Goal: Check status

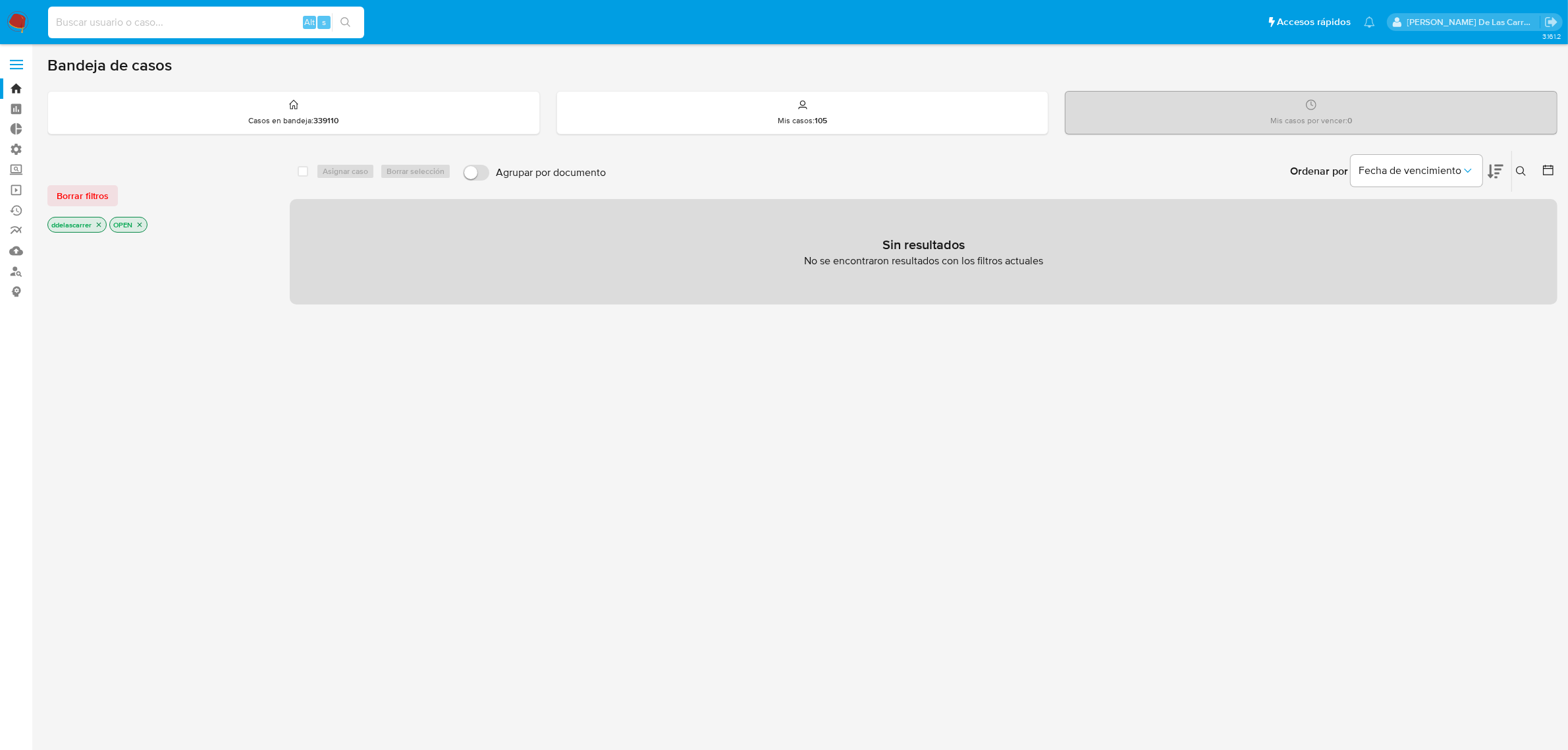
click at [141, 23] on input at bounding box center [206, 22] width 316 height 18
paste input "2649750635"
type input "2649750635"
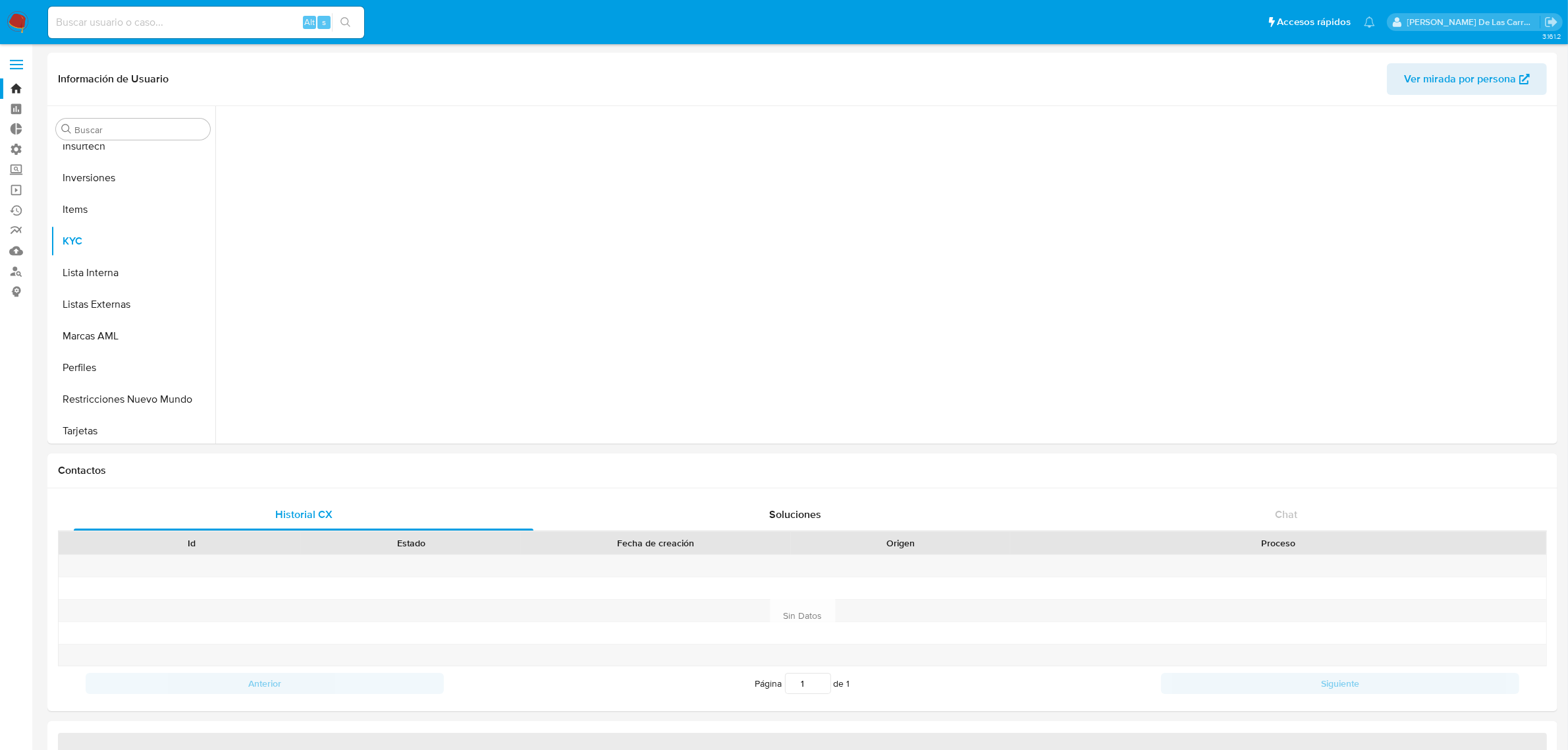
scroll to position [683, 0]
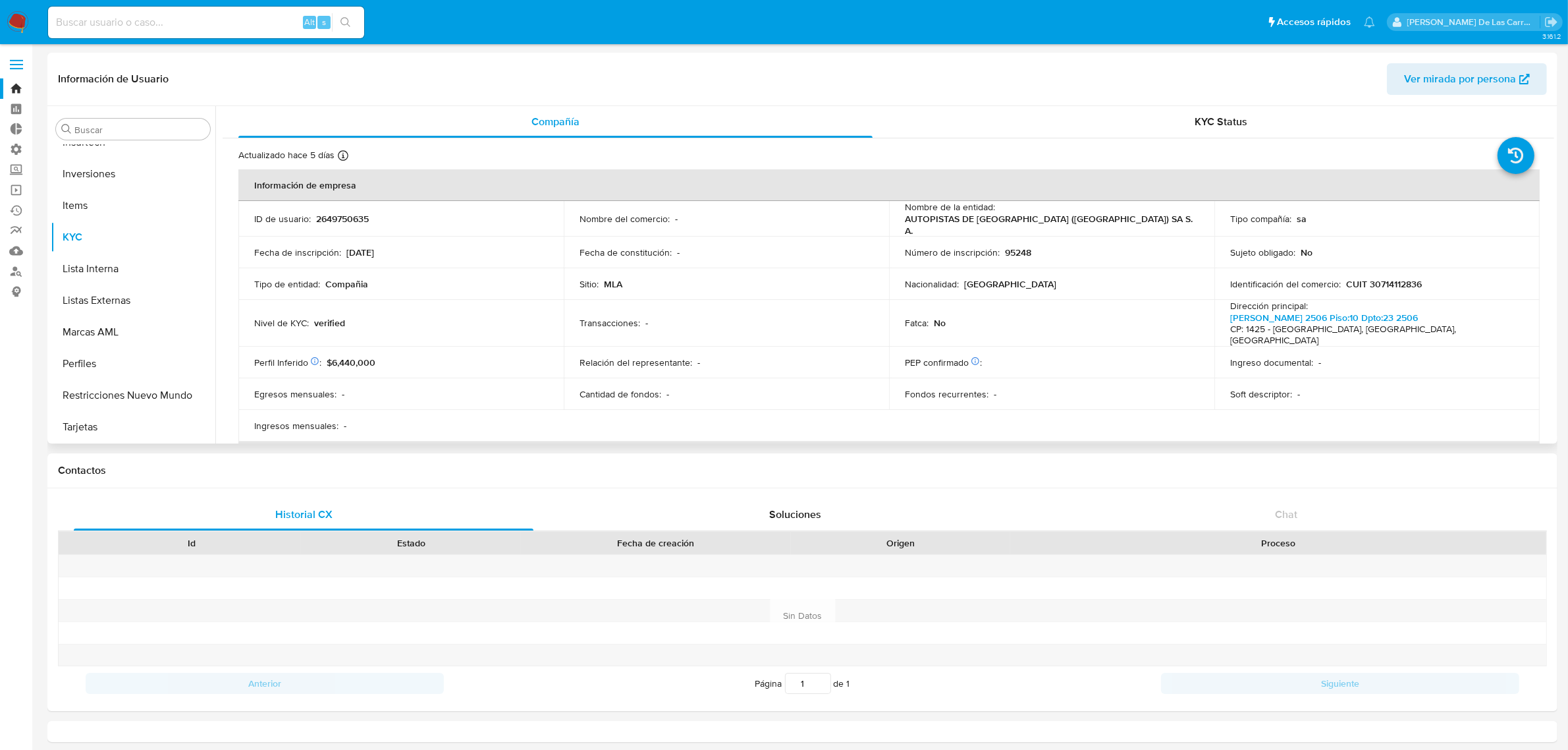
select select "10"
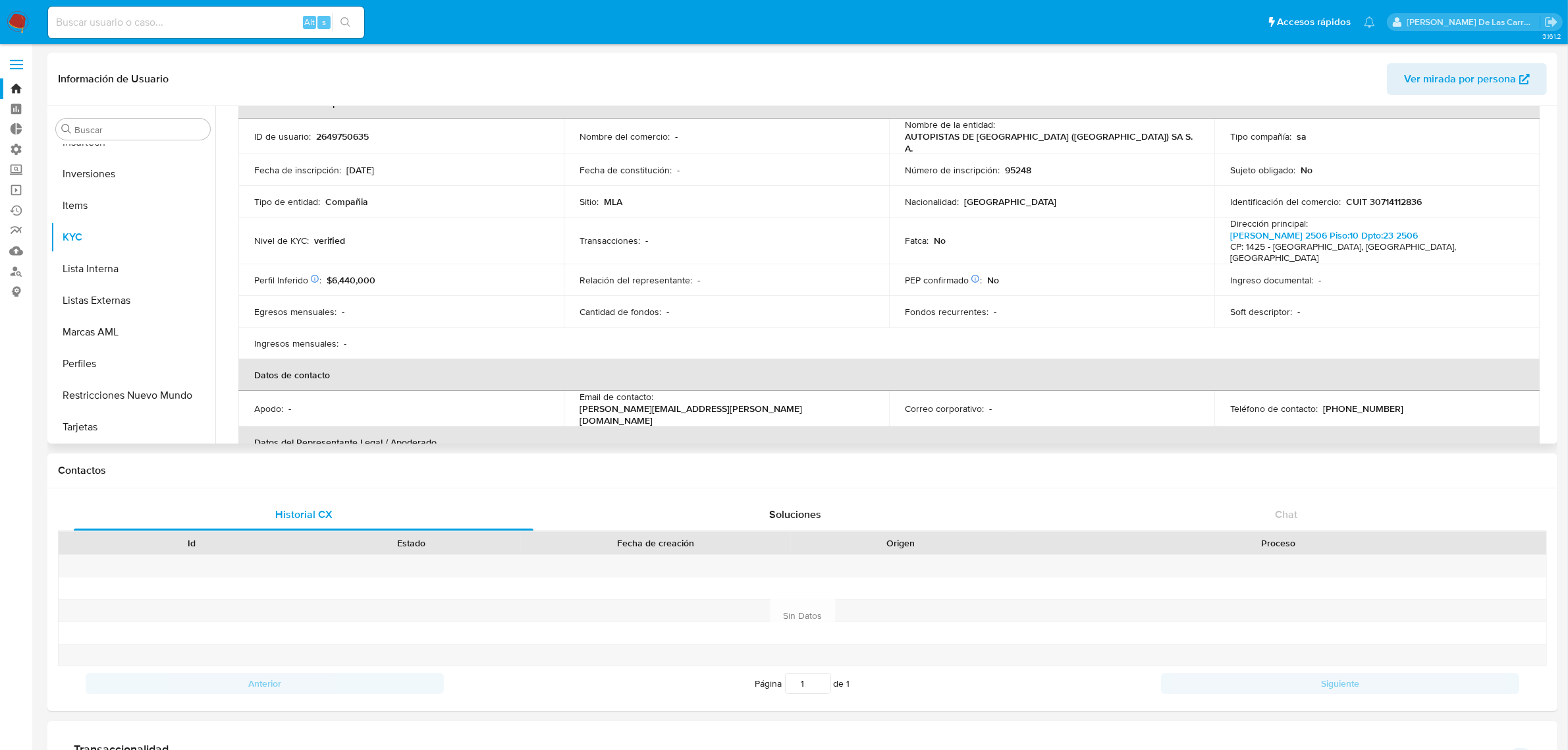
scroll to position [0, 0]
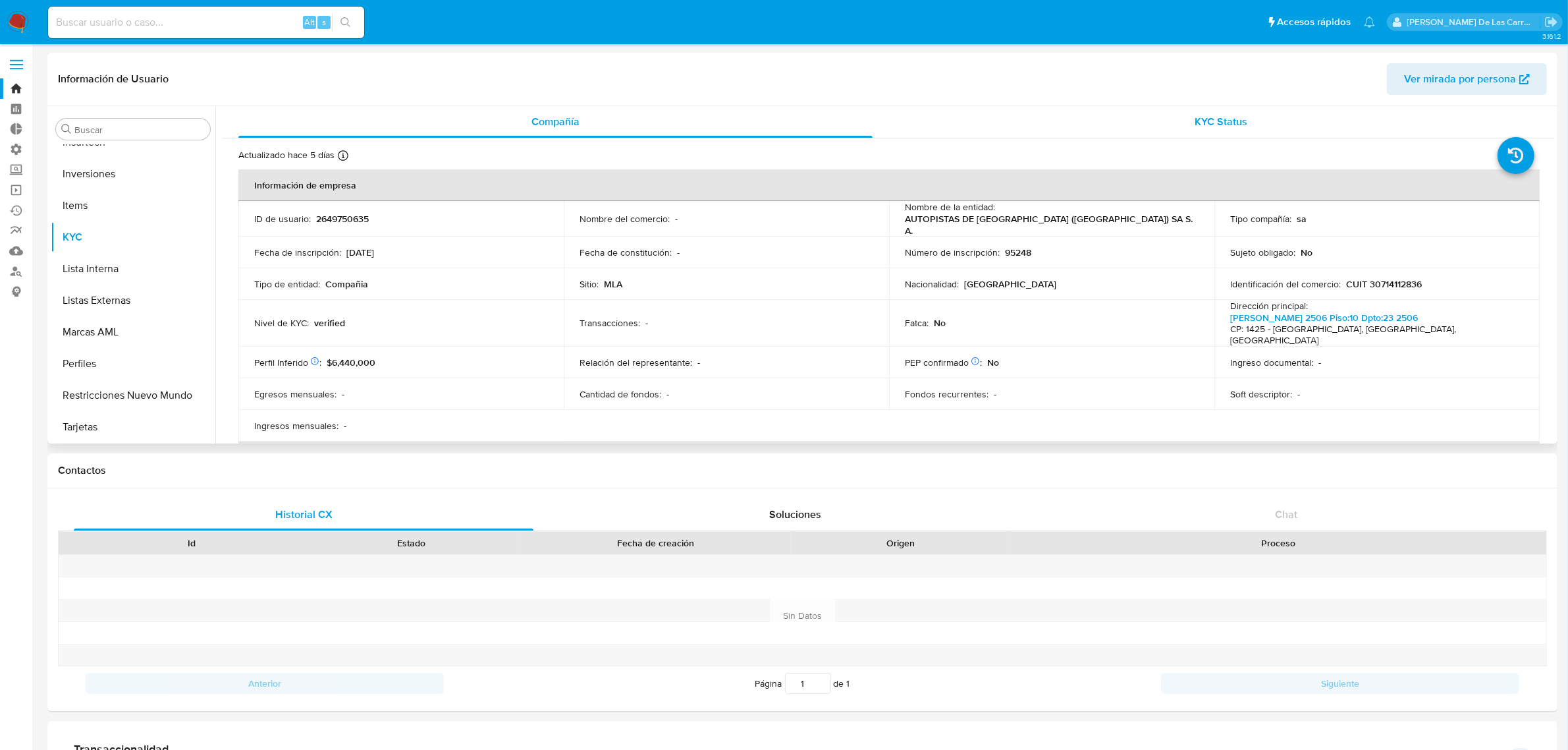
click at [1220, 114] on span "KYC Status" at bounding box center [1222, 122] width 53 height 16
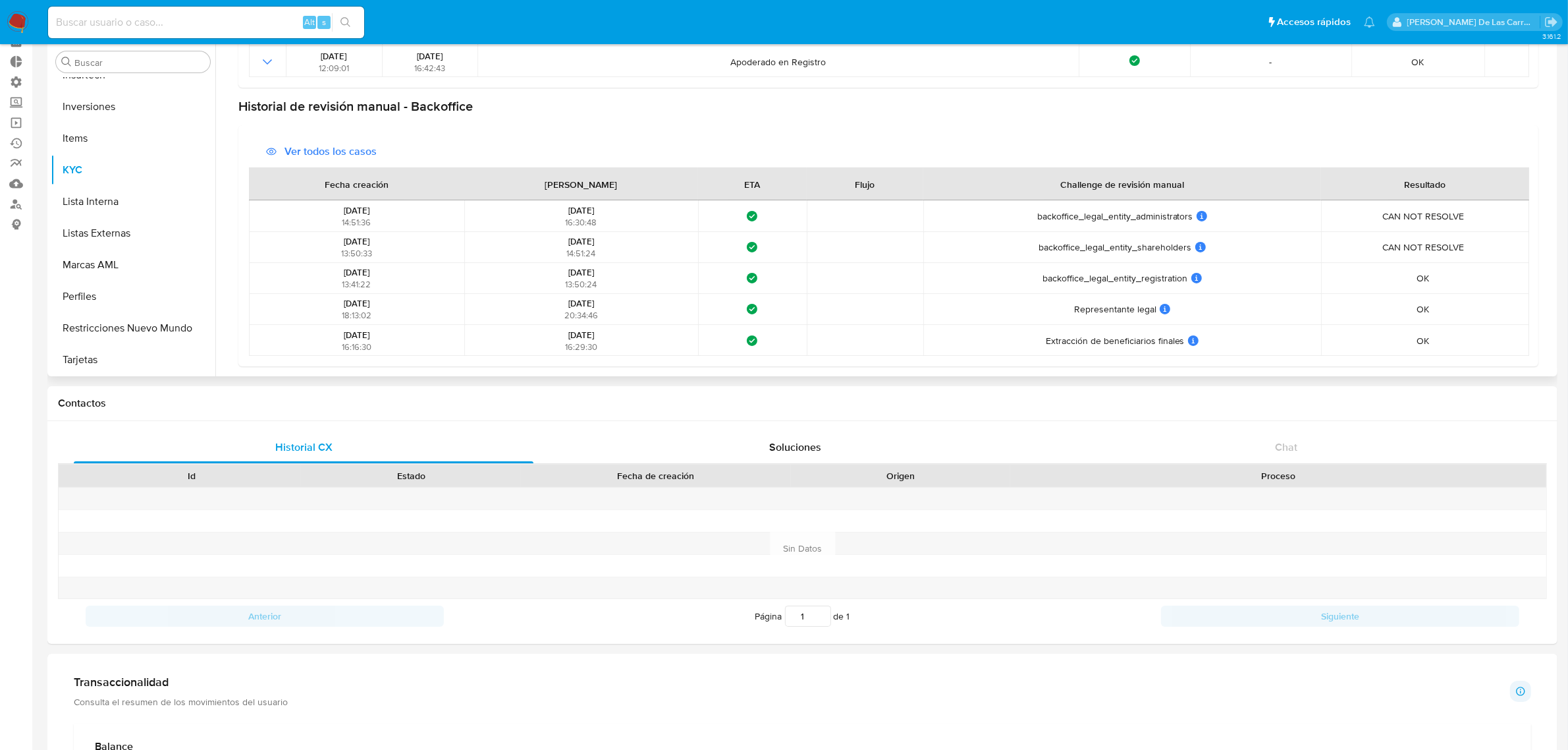
scroll to position [165, 0]
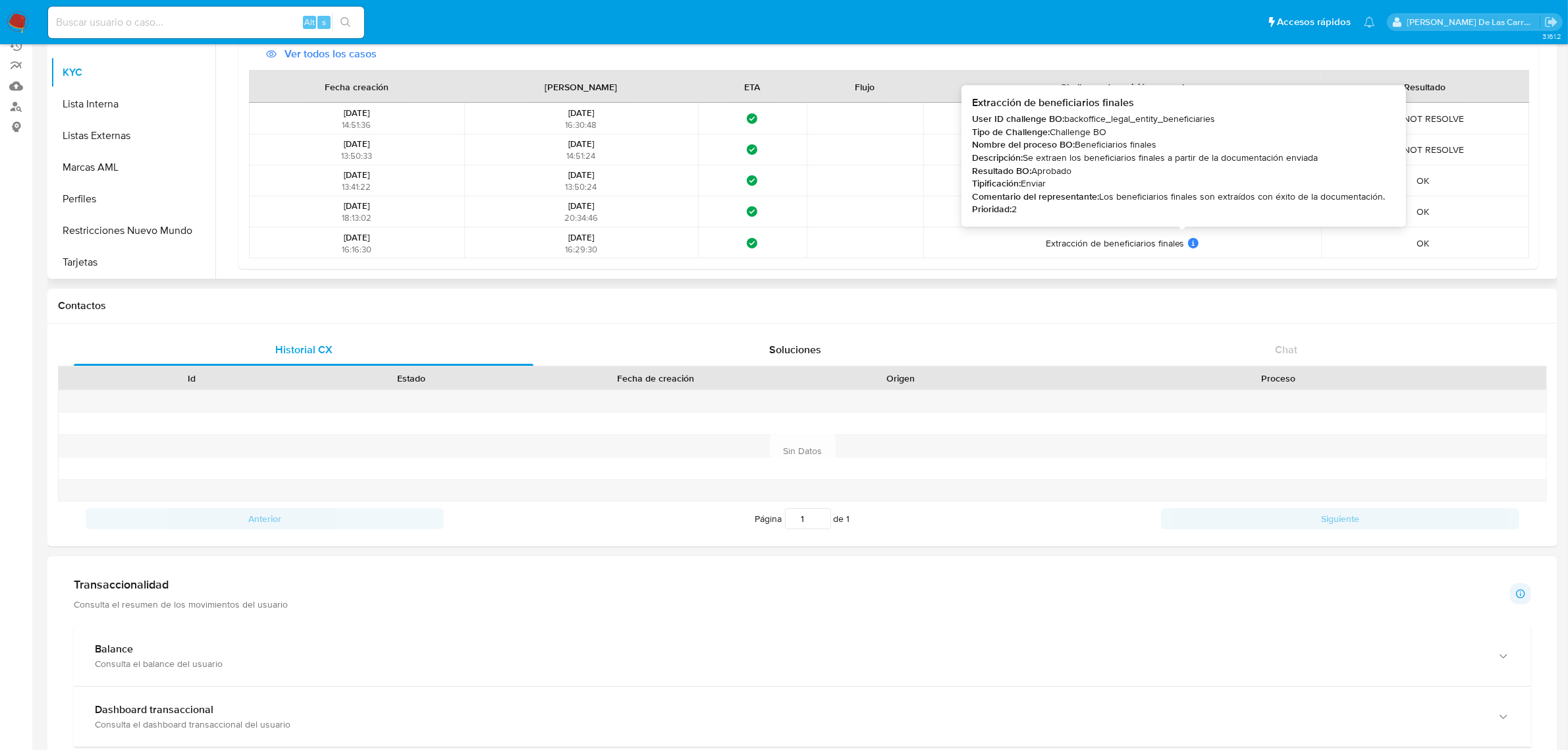
click at [1188, 242] on icon at bounding box center [1193, 243] width 11 height 11
